Goal: Task Accomplishment & Management: Manage account settings

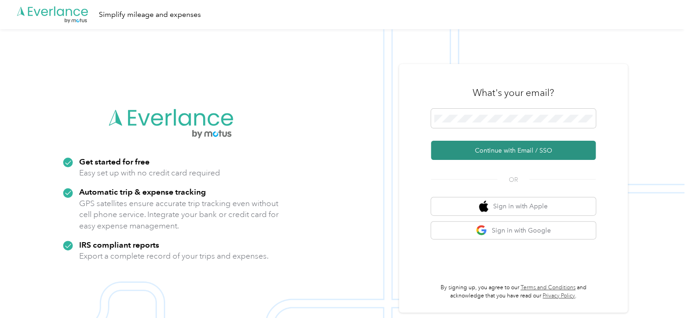
click at [508, 151] on button "Continue with Email / SSO" at bounding box center [513, 150] width 165 height 19
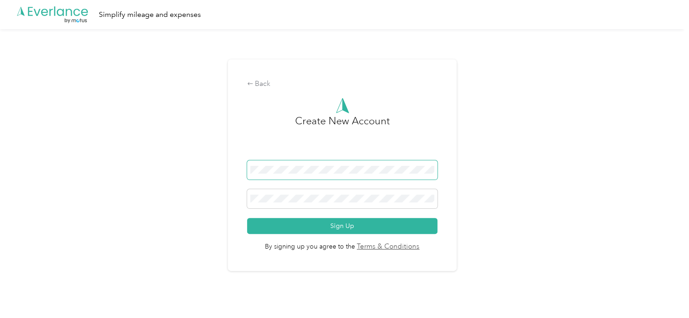
click at [294, 177] on span at bounding box center [342, 169] width 191 height 19
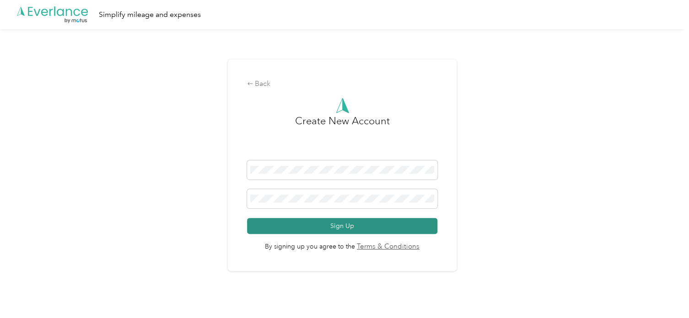
click at [346, 222] on button "Sign Up" at bounding box center [342, 226] width 191 height 16
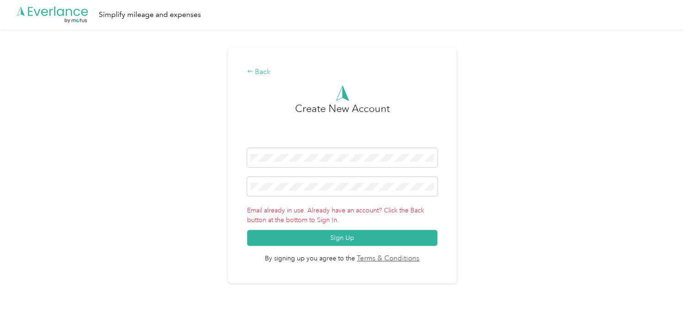
click at [256, 70] on div "Back" at bounding box center [342, 72] width 191 height 11
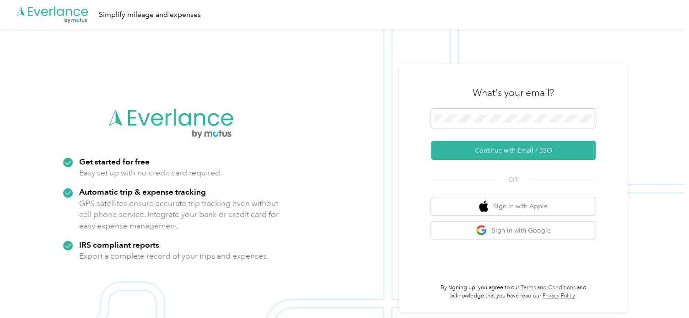
click at [298, 238] on img at bounding box center [342, 188] width 684 height 318
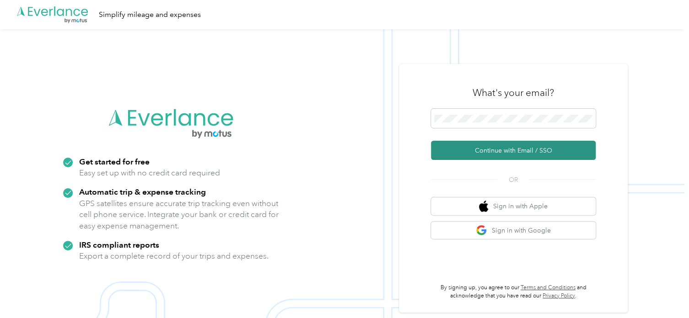
click at [529, 147] on button "Continue with Email / SSO" at bounding box center [513, 150] width 165 height 19
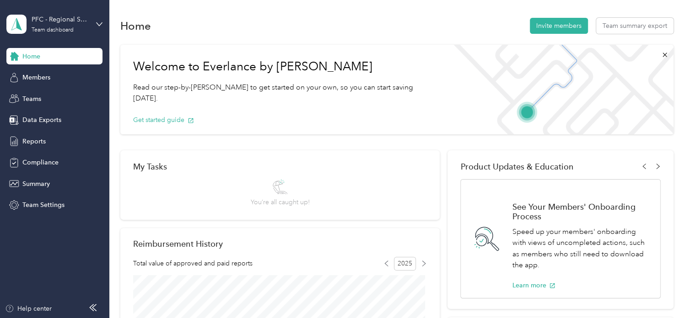
click at [312, 35] on div "Home Invite members Team summary export" at bounding box center [396, 25] width 552 height 19
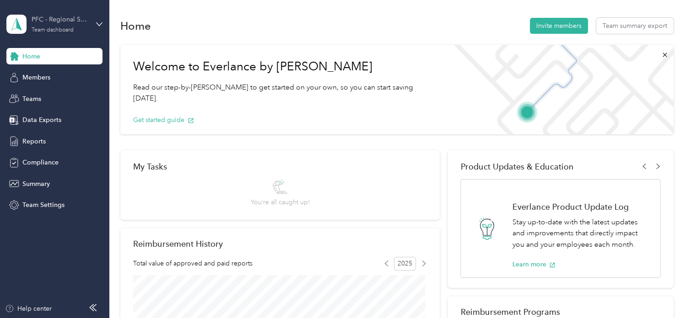
click at [62, 30] on div "Team dashboard" at bounding box center [53, 29] width 42 height 5
click at [45, 73] on div "Team dashboard" at bounding box center [40, 74] width 50 height 10
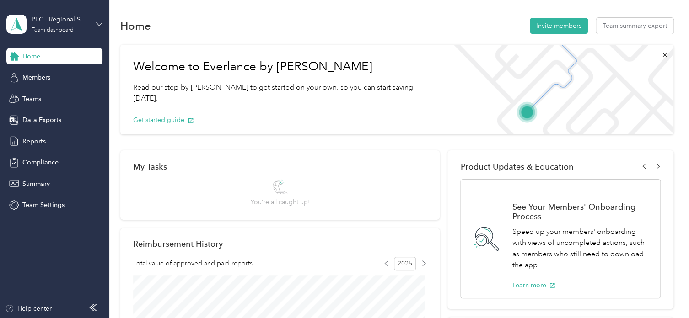
click at [96, 24] on icon at bounding box center [99, 24] width 6 height 6
click at [58, 92] on div "Personal dashboard" at bounding box center [44, 96] width 58 height 10
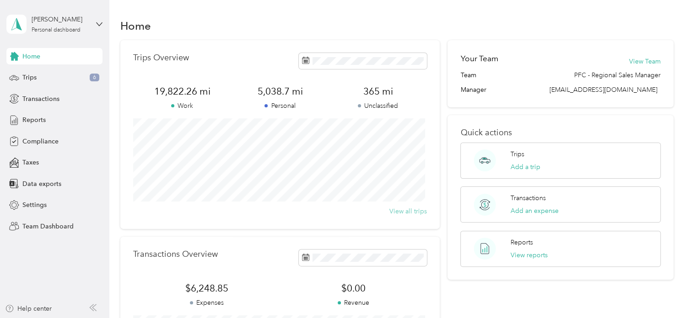
click at [406, 213] on button "View all trips" at bounding box center [407, 212] width 37 height 10
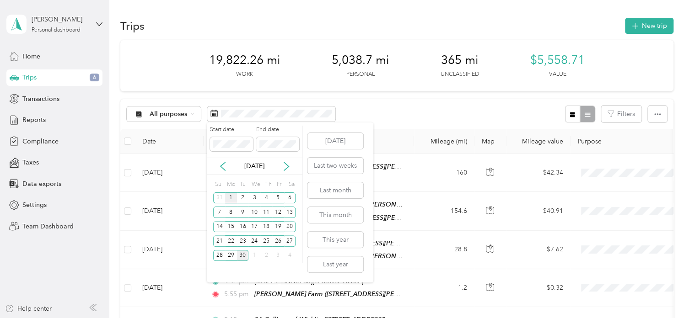
click at [230, 198] on div "1" at bounding box center [231, 197] width 12 height 11
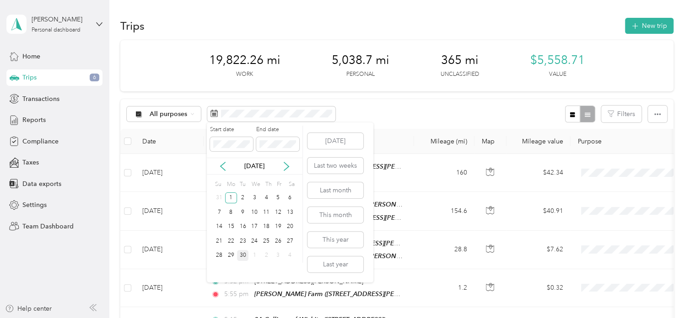
click at [242, 253] on div "30" at bounding box center [243, 255] width 12 height 11
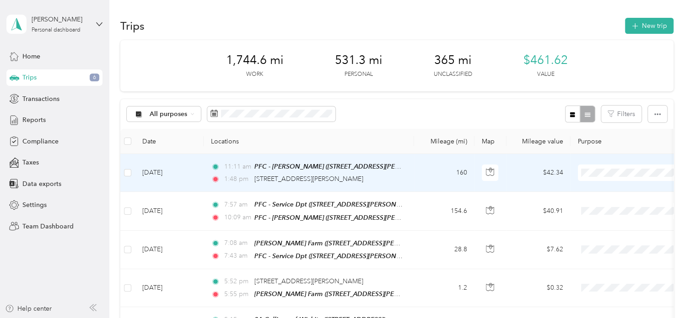
click at [601, 191] on li "Hall's Culligan Water" at bounding box center [631, 190] width 113 height 16
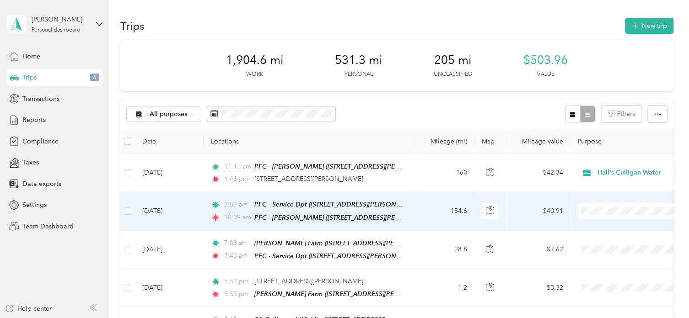
click at [603, 230] on ol "Hall's Culligan Water Personal" at bounding box center [631, 235] width 113 height 32
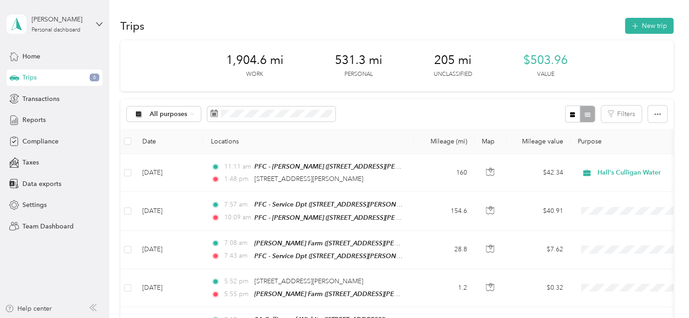
click at [591, 83] on div "1,904.6 mi Work 531.3 mi Personal 205 mi Unclassified $503.96 Value" at bounding box center [396, 65] width 552 height 51
click at [397, 130] on th "Locations" at bounding box center [308, 141] width 210 height 25
